Goal: Information Seeking & Learning: Check status

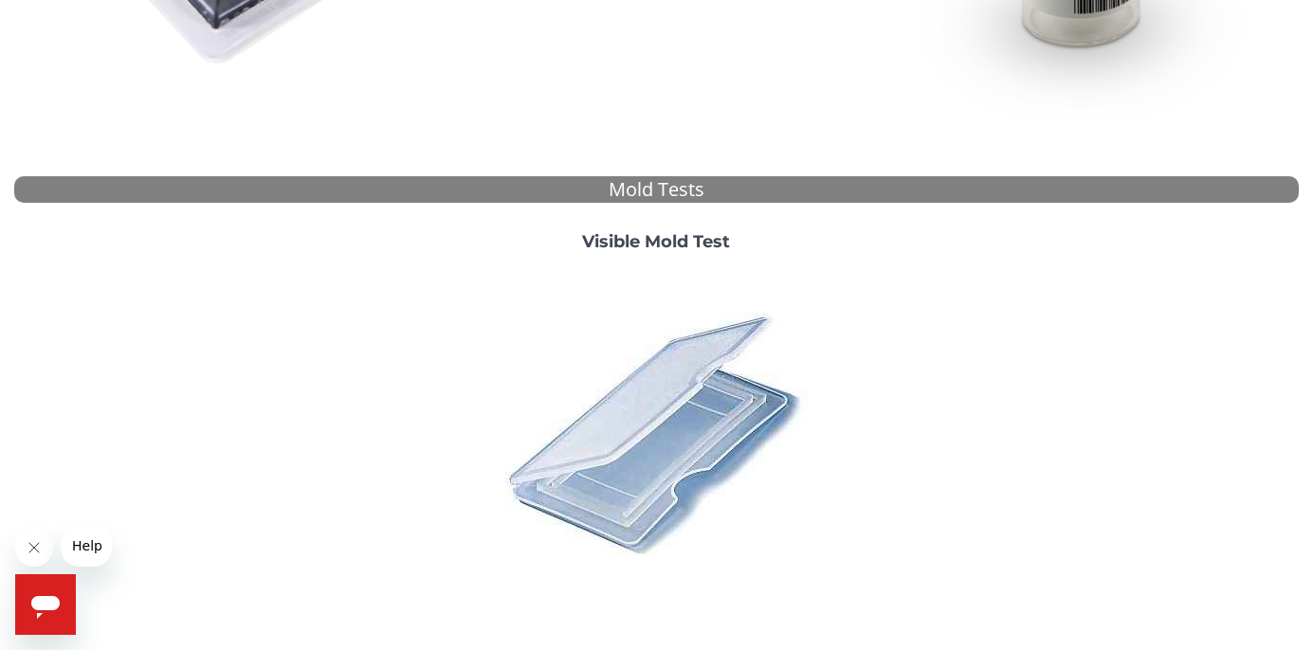
scroll to position [707, 0]
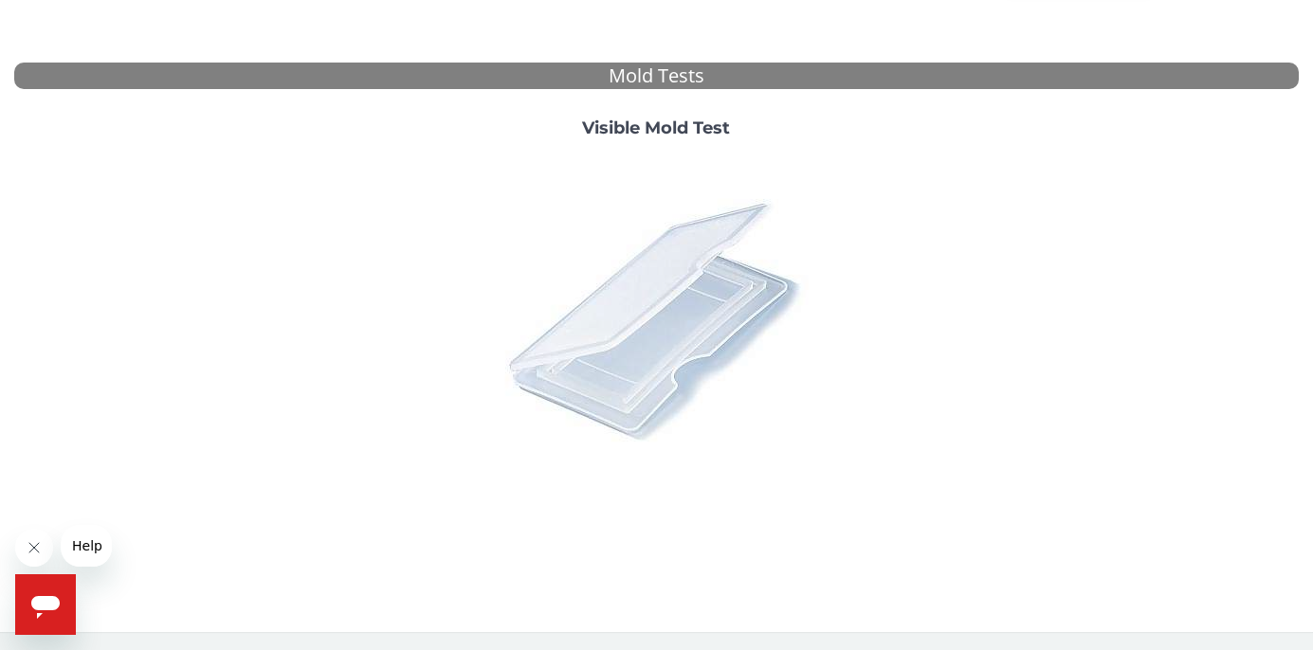
click at [669, 293] on img at bounding box center [656, 320] width 332 height 332
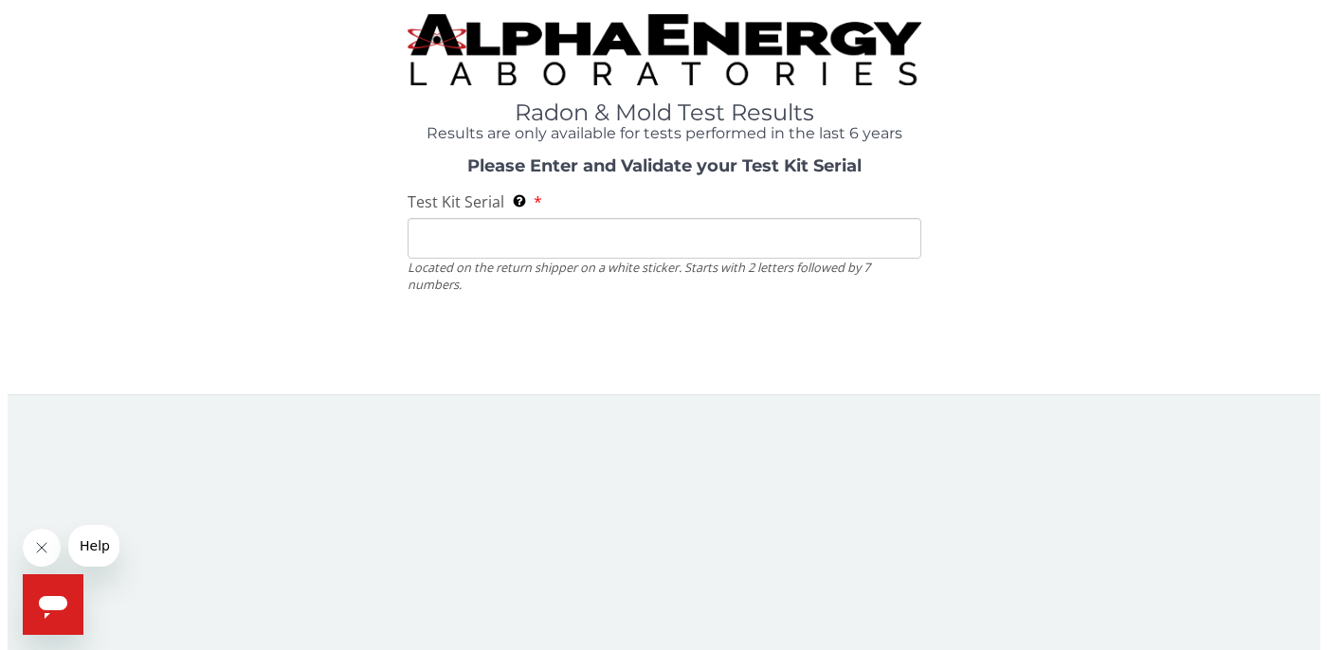
scroll to position [0, 0]
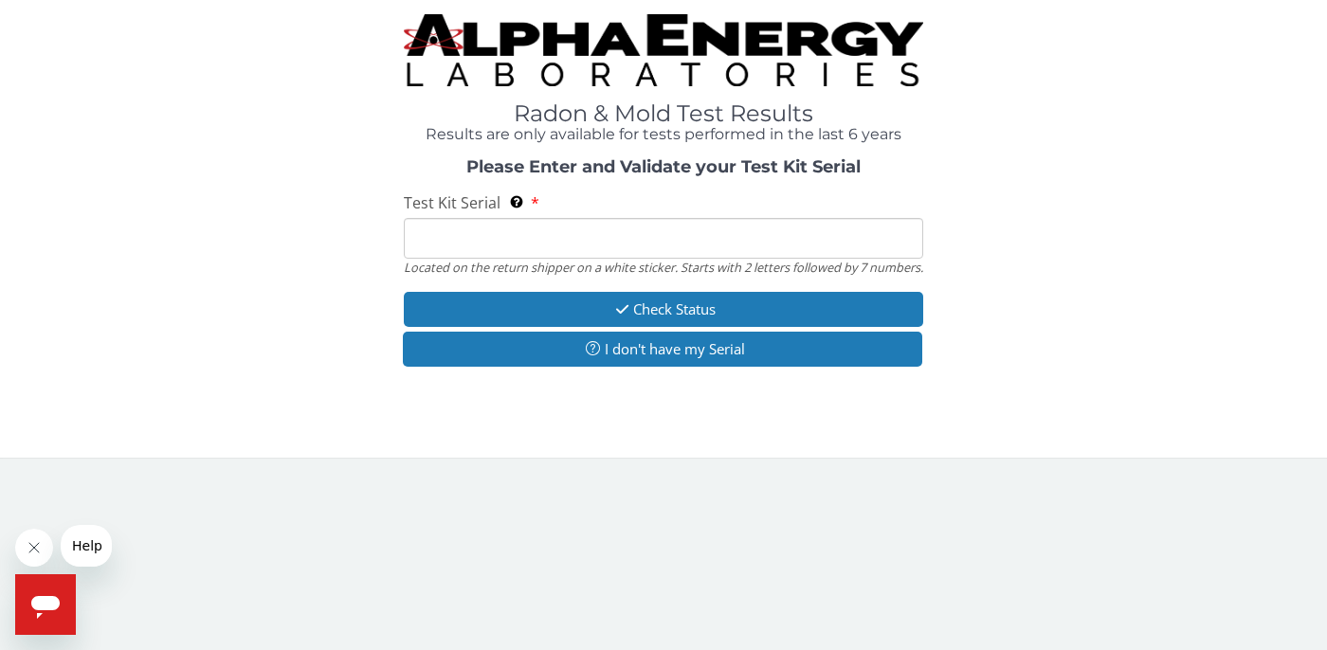
click at [609, 239] on input "Test Kit Serial Located on the return shipper on a white sticker. Starts with 2…" at bounding box center [663, 238] width 519 height 41
paste input "160218."
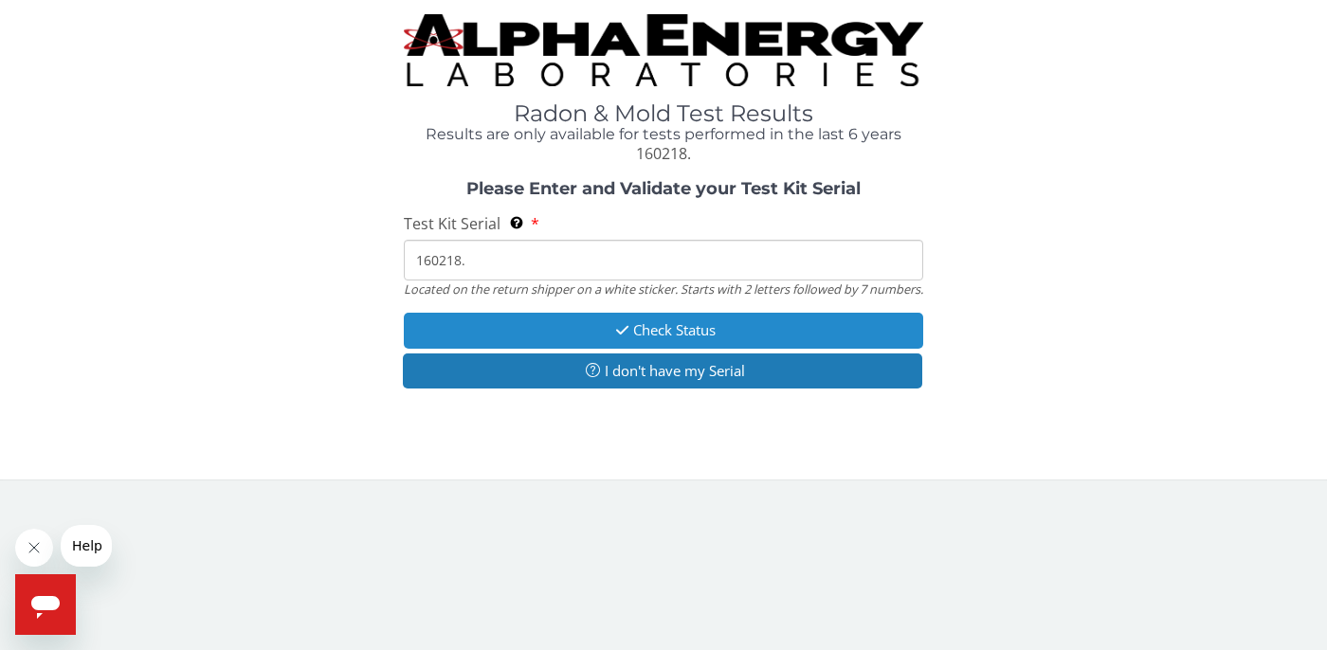
click at [723, 348] on button "Check Status" at bounding box center [663, 330] width 519 height 35
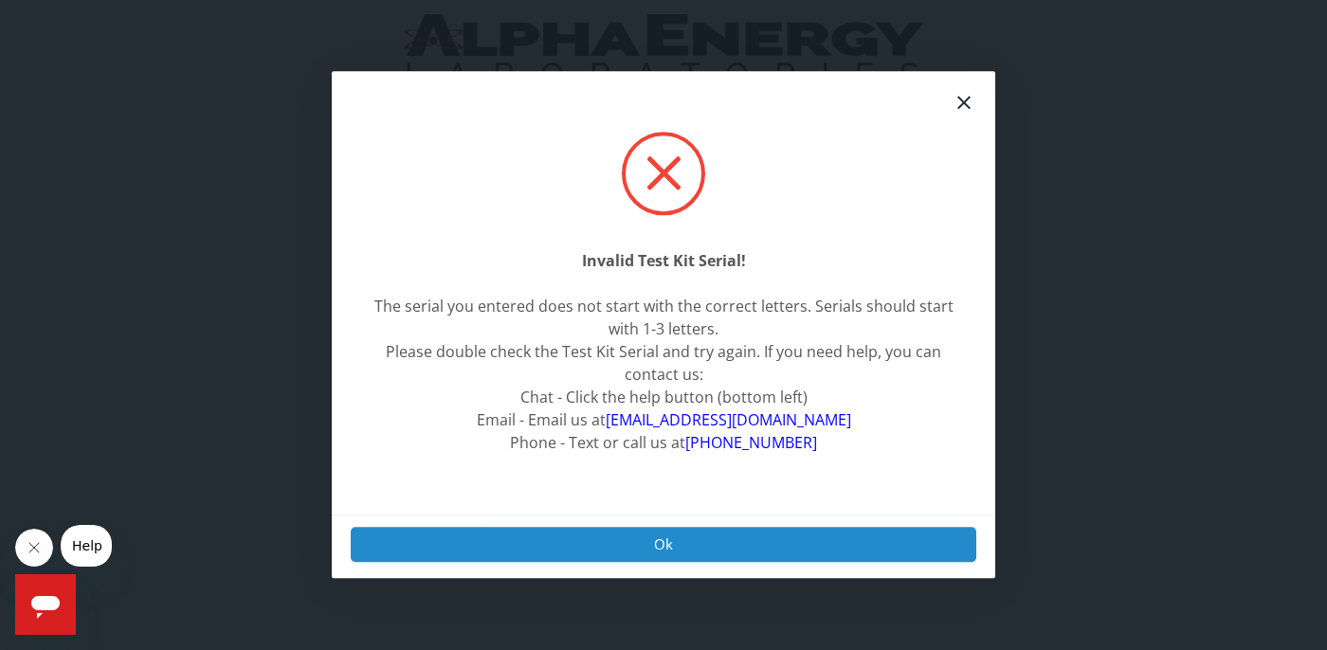
click at [702, 558] on button "Ok" at bounding box center [664, 544] width 626 height 35
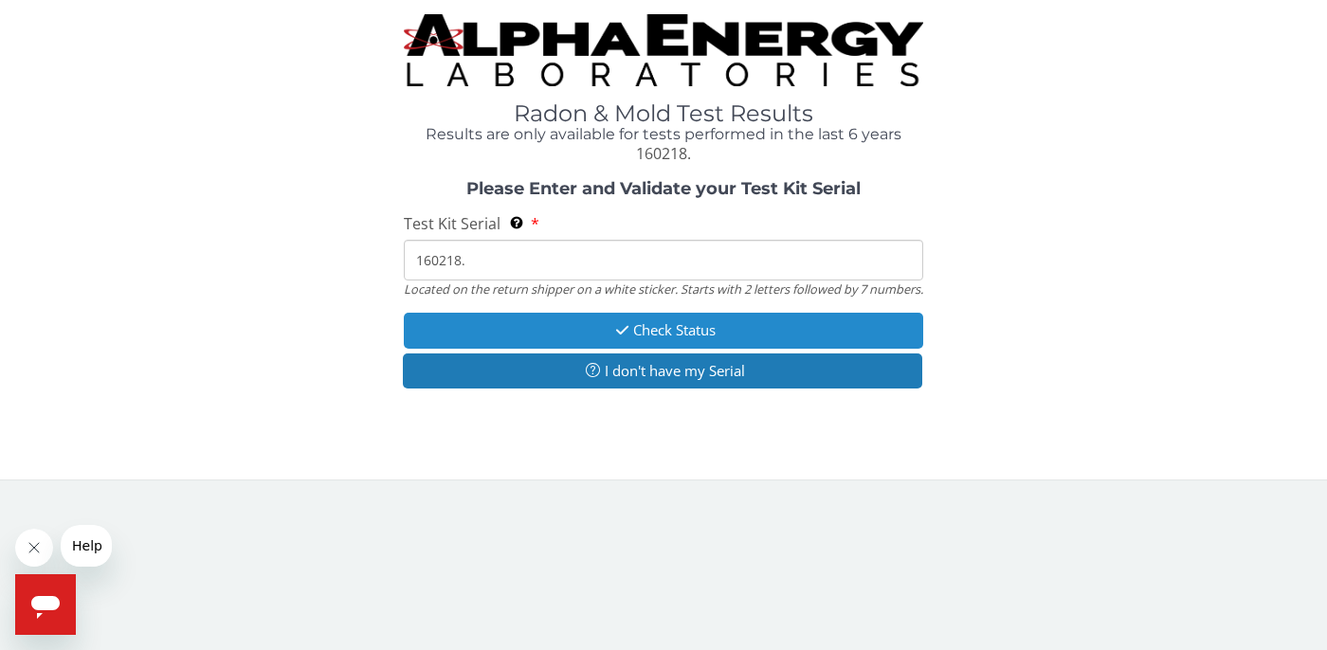
click at [717, 345] on button "Check Status" at bounding box center [663, 330] width 519 height 35
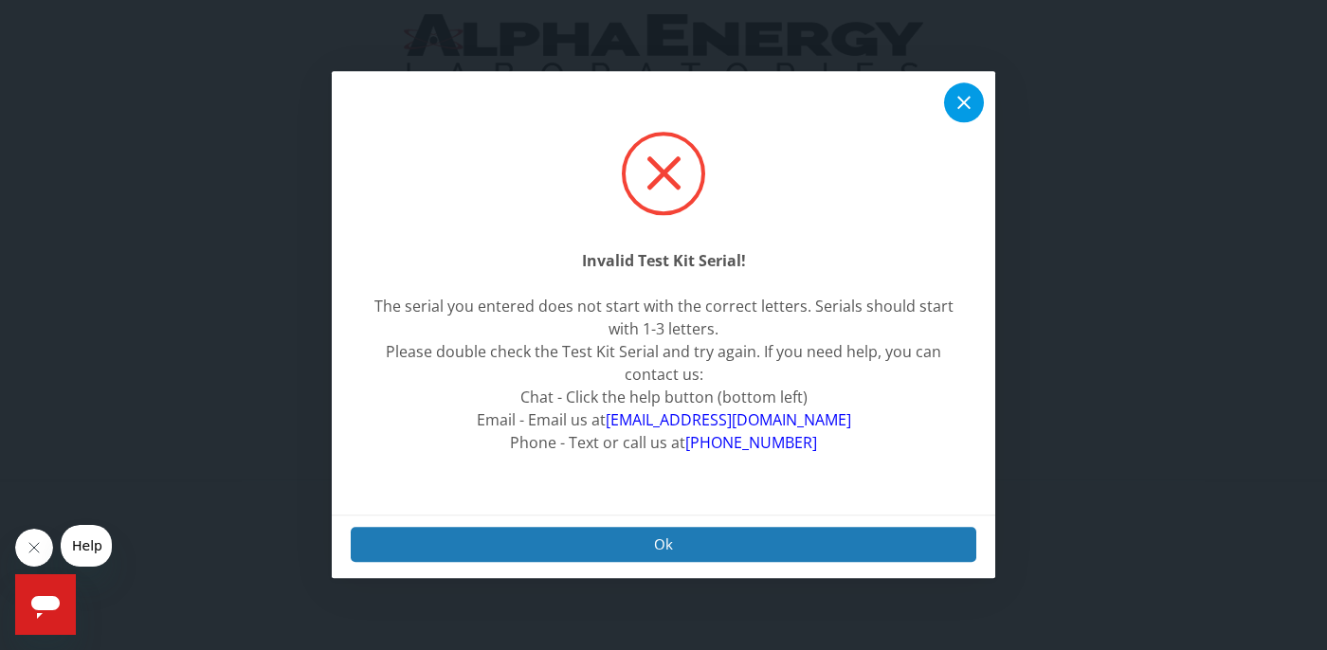
click at [965, 104] on icon at bounding box center [963, 103] width 13 height 13
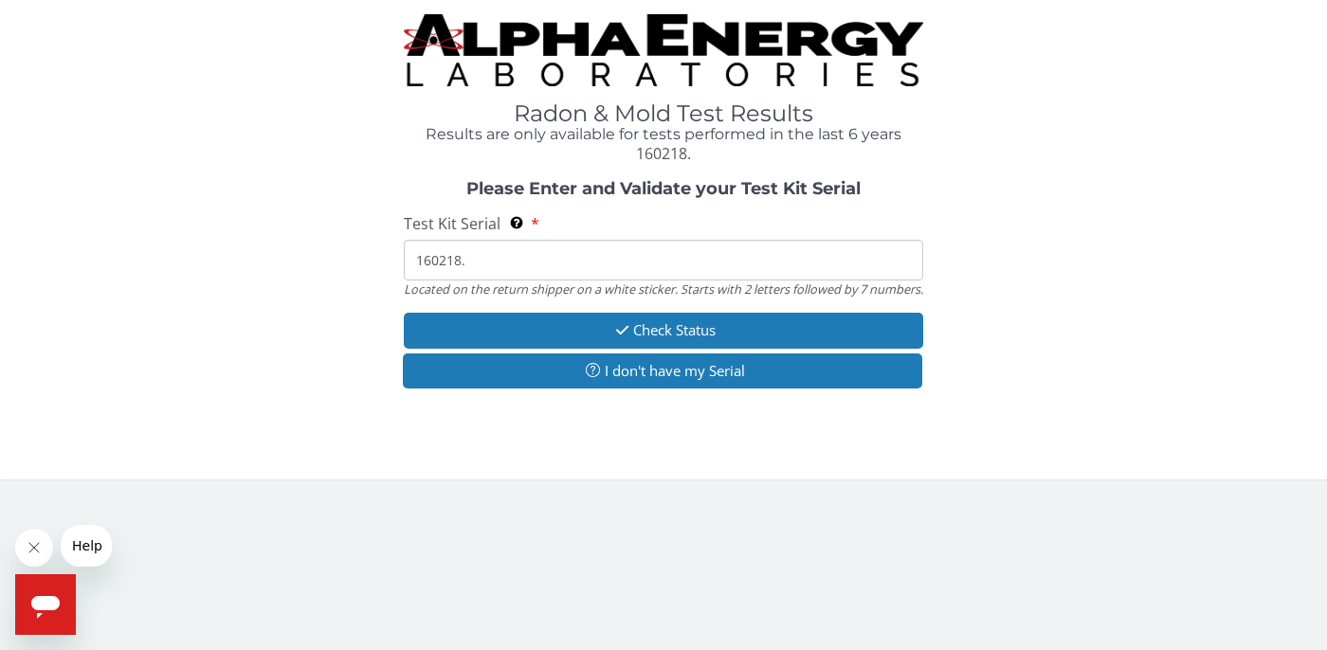
click at [494, 267] on input "160218." at bounding box center [663, 260] width 519 height 41
type input "1"
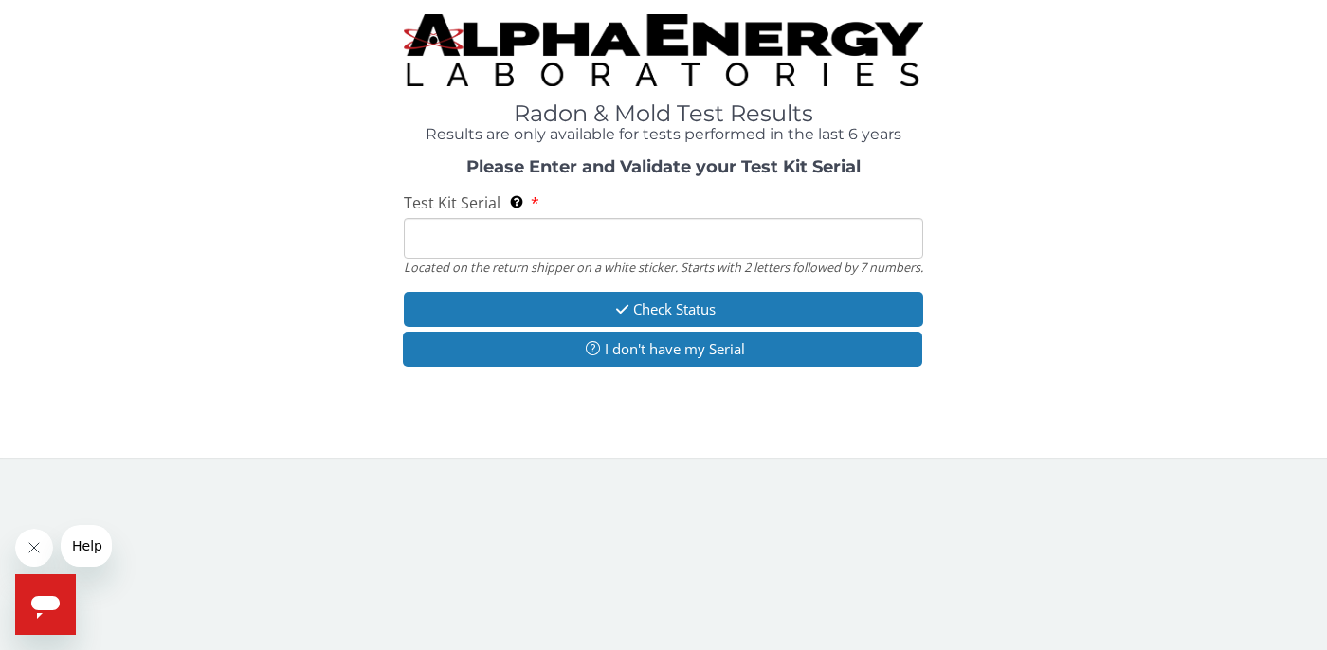
paste input "ML194770"
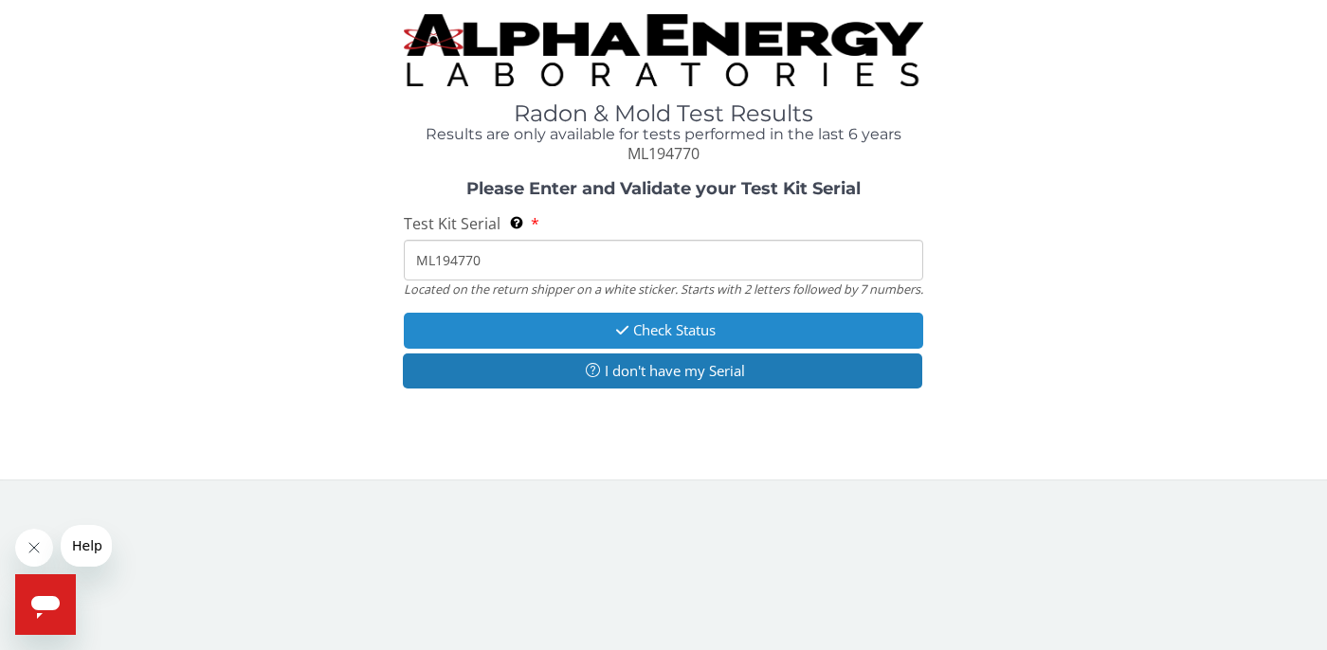
type input "ML194770"
click at [711, 348] on button "Check Status" at bounding box center [663, 330] width 519 height 35
